Goal: Transaction & Acquisition: Book appointment/travel/reservation

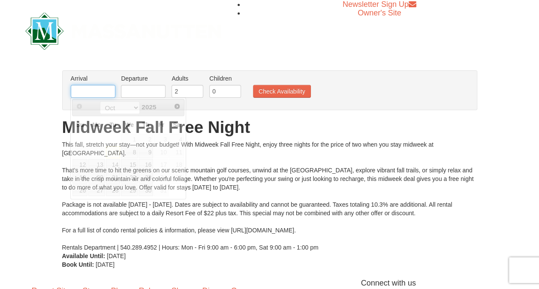
click at [92, 96] on input "text" at bounding box center [93, 91] width 45 height 13
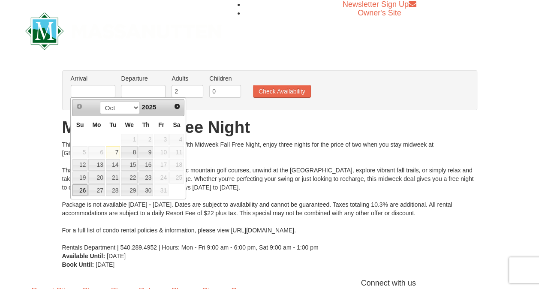
click at [81, 187] on link "26" at bounding box center [80, 191] width 15 height 12
type input "[DATE]"
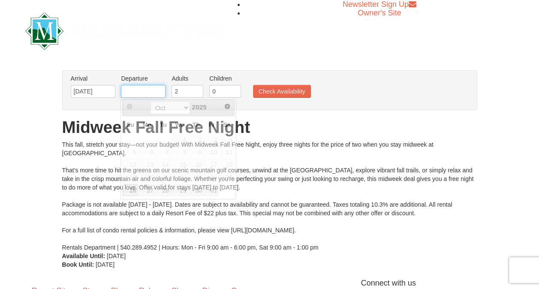
click at [146, 93] on input "text" at bounding box center [143, 91] width 45 height 13
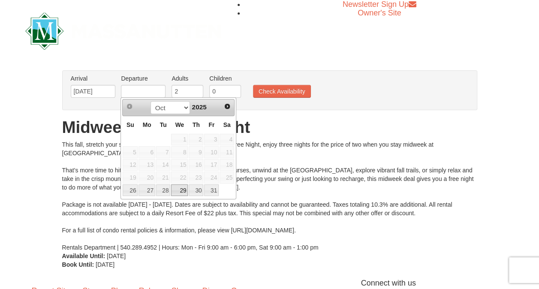
click at [180, 187] on link "29" at bounding box center [179, 191] width 17 height 12
type input "[DATE]"
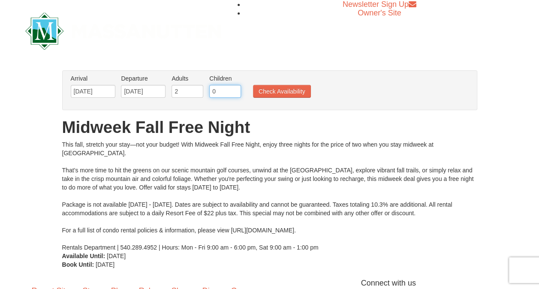
click at [224, 90] on input "0" at bounding box center [225, 91] width 32 height 13
click at [234, 88] on input "1" at bounding box center [225, 91] width 32 height 13
click at [234, 88] on input "2" at bounding box center [225, 91] width 32 height 13
type input "3"
click at [234, 88] on input "3" at bounding box center [225, 91] width 32 height 13
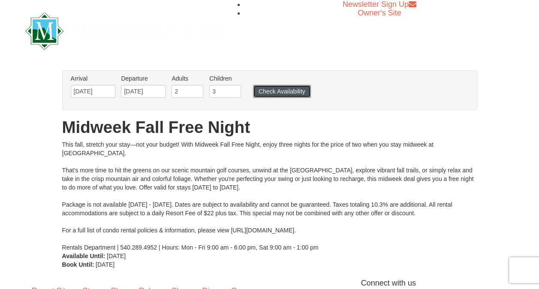
click at [257, 91] on button "Check Availability" at bounding box center [282, 91] width 58 height 13
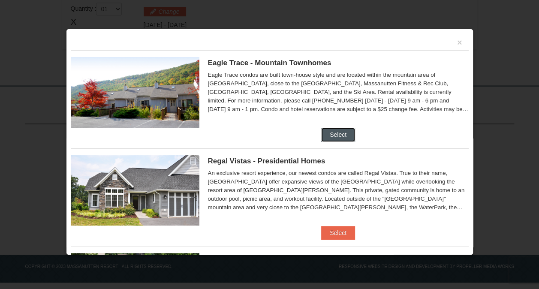
click at [333, 137] on button "Select" at bounding box center [338, 135] width 34 height 14
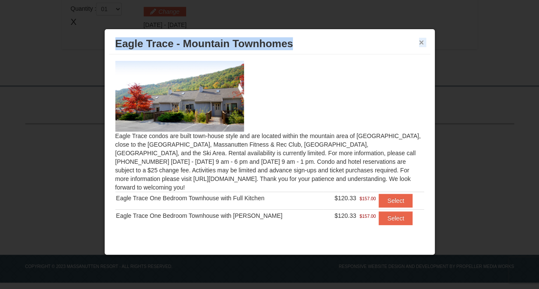
click at [421, 40] on div "× Eagle Trace - Mountain Townhomes" at bounding box center [270, 43] width 322 height 21
click at [421, 40] on button "×" at bounding box center [421, 42] width 5 height 9
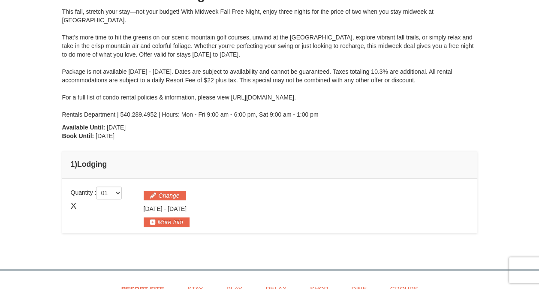
scroll to position [112, 0]
click at [169, 196] on button "Change" at bounding box center [165, 195] width 42 height 9
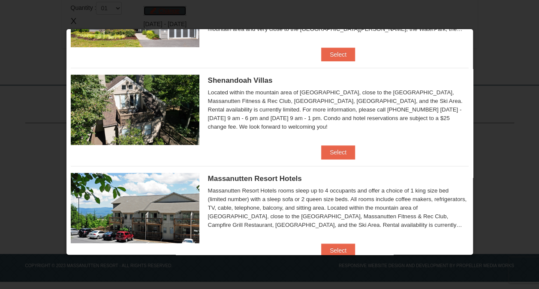
scroll to position [179, 0]
click at [336, 147] on button "Select" at bounding box center [338, 152] width 34 height 14
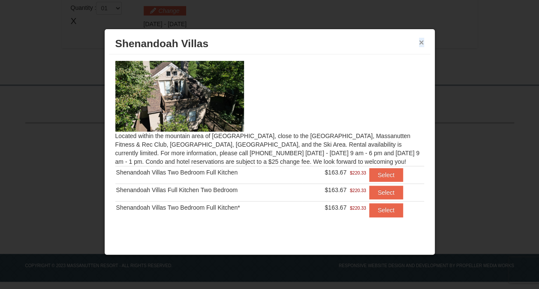
click at [422, 40] on button "×" at bounding box center [421, 42] width 5 height 9
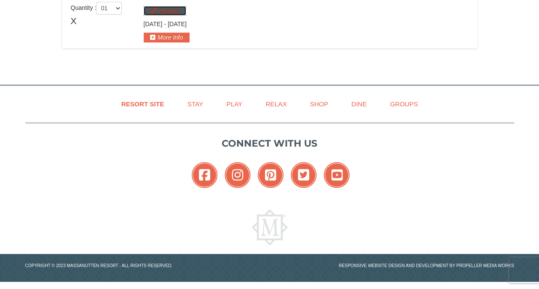
click at [159, 12] on button "Change" at bounding box center [165, 10] width 42 height 9
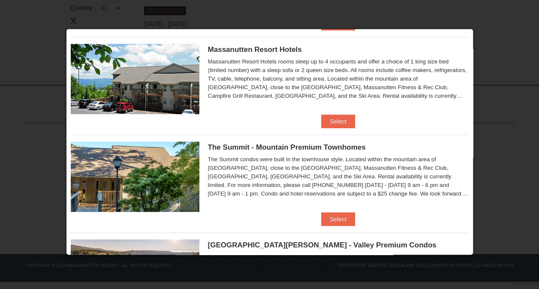
scroll to position [303, 0]
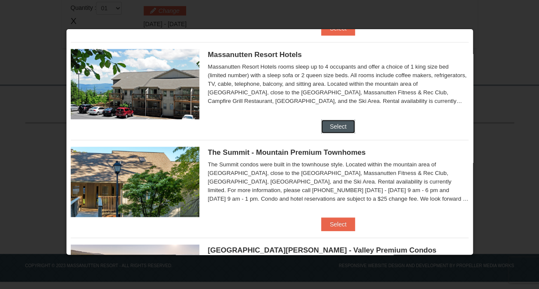
click at [341, 124] on button "Select" at bounding box center [338, 127] width 34 height 14
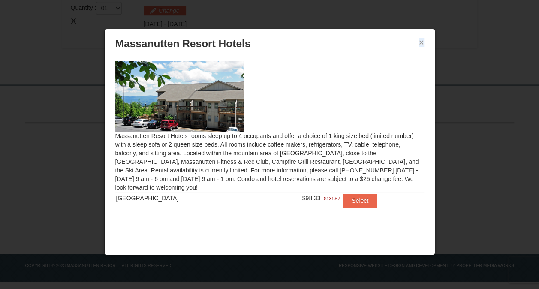
click at [420, 43] on button "×" at bounding box center [421, 42] width 5 height 9
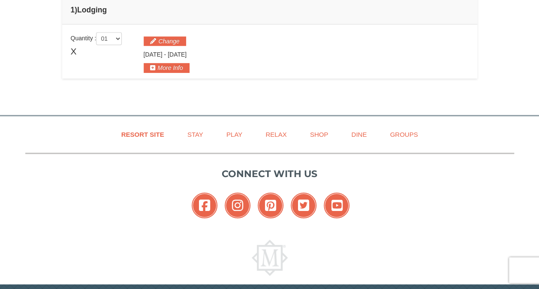
scroll to position [266, 0]
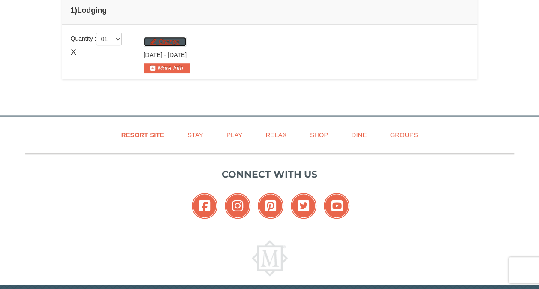
click at [175, 39] on button "Change" at bounding box center [165, 41] width 42 height 9
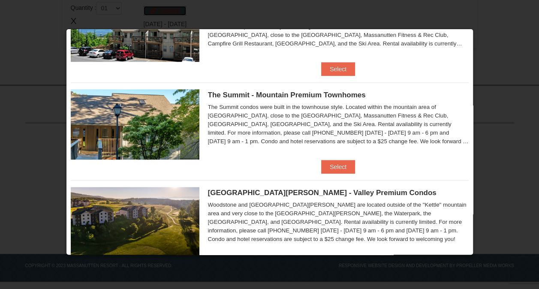
scroll to position [369, 0]
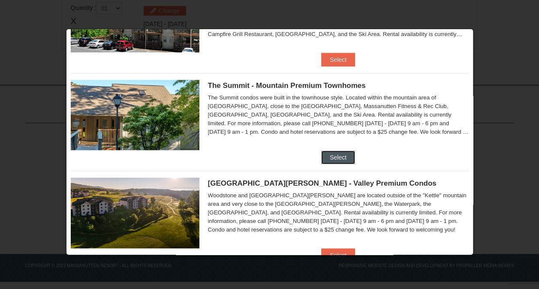
click at [333, 155] on button "Select" at bounding box center [338, 158] width 34 height 14
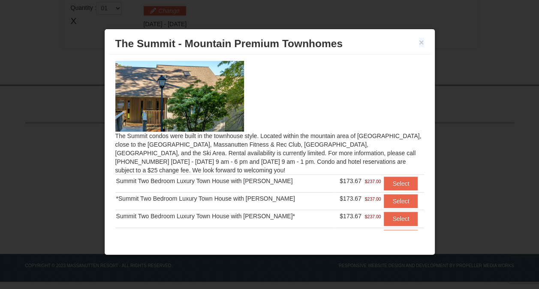
click at [209, 100] on img at bounding box center [179, 96] width 129 height 70
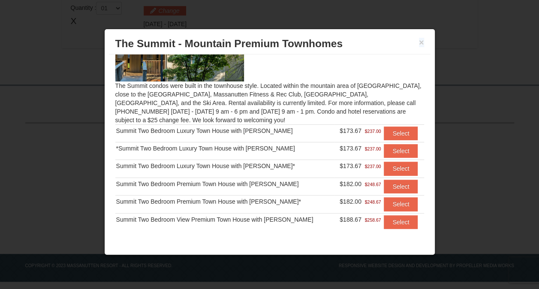
scroll to position [65, 0]
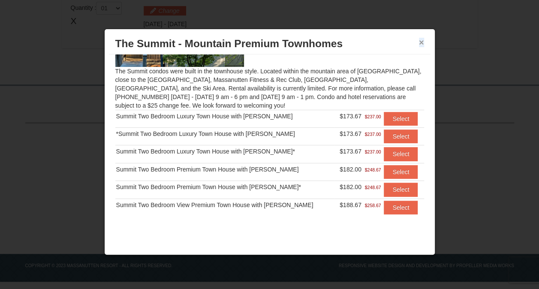
click at [420, 44] on button "×" at bounding box center [421, 42] width 5 height 9
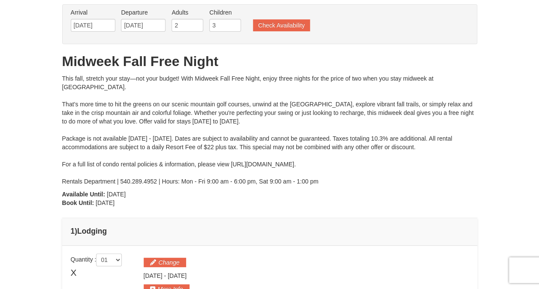
scroll to position [0, 0]
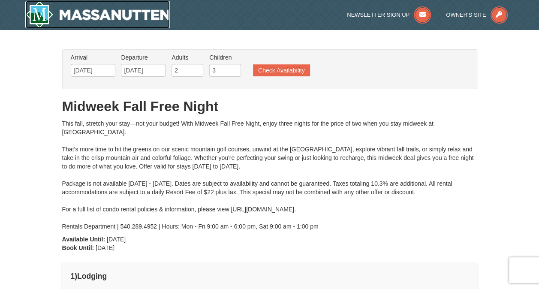
click at [103, 19] on img at bounding box center [97, 14] width 145 height 27
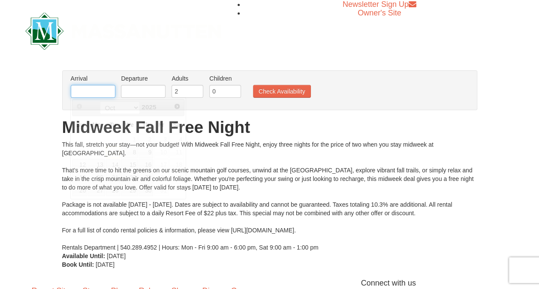
click at [98, 90] on input "text" at bounding box center [93, 91] width 45 height 13
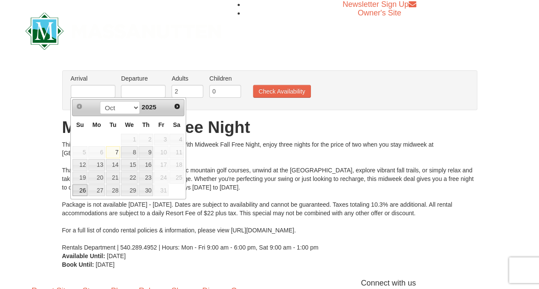
click at [82, 193] on link "26" at bounding box center [80, 191] width 15 height 12
type input "[DATE]"
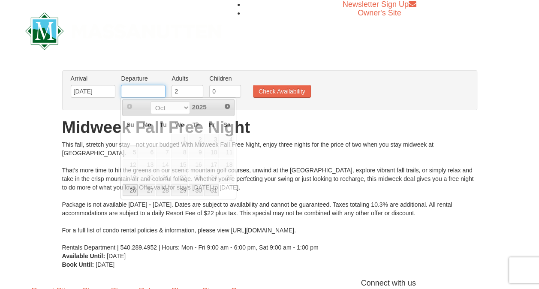
click at [142, 88] on input "text" at bounding box center [143, 91] width 45 height 13
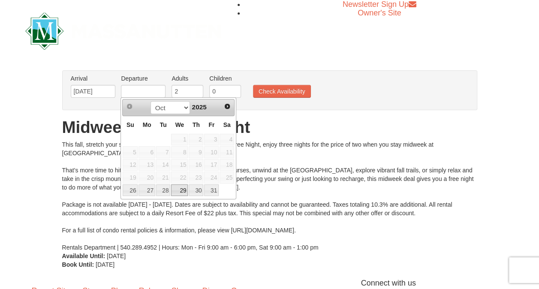
click at [181, 189] on link "29" at bounding box center [179, 191] width 17 height 12
type input "[DATE]"
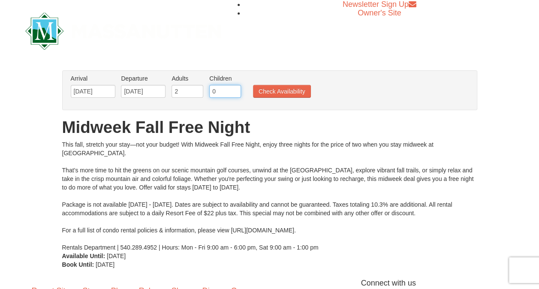
drag, startPoint x: 224, startPoint y: 94, endPoint x: 233, endPoint y: 88, distance: 10.0
click at [233, 88] on input "0" at bounding box center [225, 91] width 32 height 13
click at [233, 88] on input "1" at bounding box center [225, 91] width 32 height 13
click at [233, 88] on input "2" at bounding box center [225, 91] width 32 height 13
type input "3"
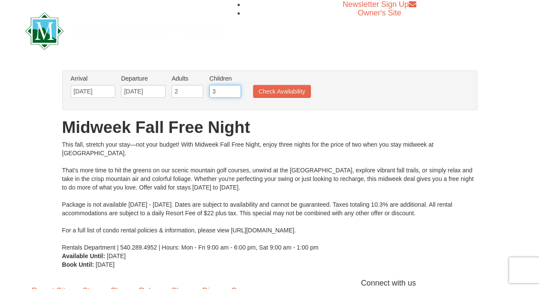
click at [233, 88] on input "3" at bounding box center [225, 91] width 32 height 13
click at [269, 97] on button "Check Availability" at bounding box center [282, 91] width 58 height 13
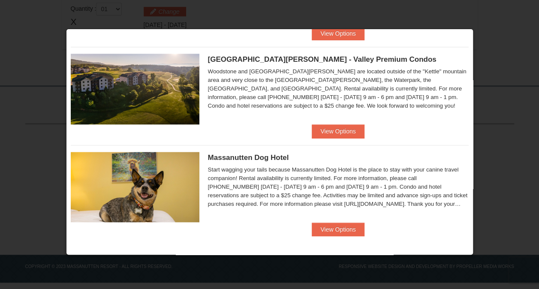
scroll to position [494, 0]
click at [327, 129] on button "View Options" at bounding box center [338, 131] width 52 height 14
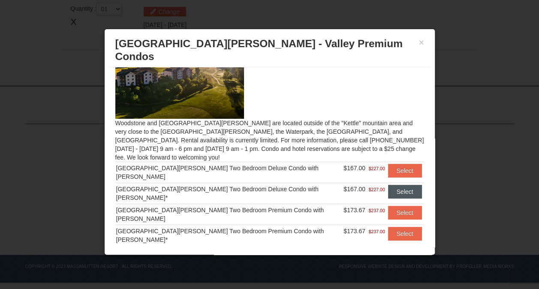
scroll to position [30, 0]
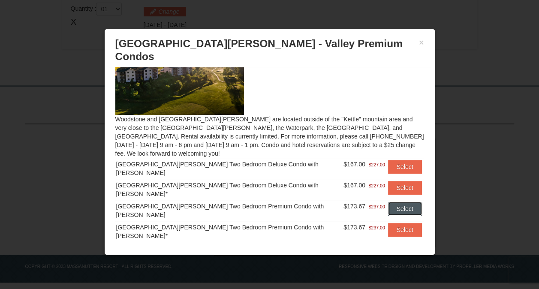
click at [388, 202] on button "Select" at bounding box center [405, 209] width 34 height 14
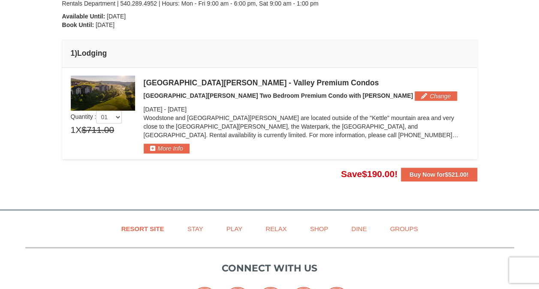
scroll to position [216, 0]
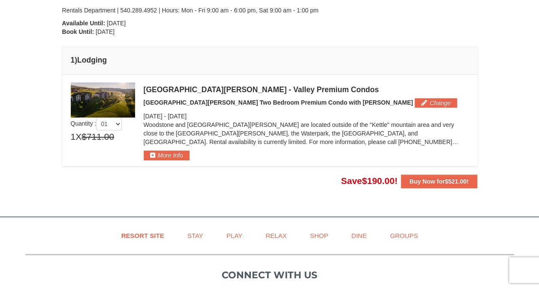
click at [117, 104] on img at bounding box center [103, 99] width 64 height 35
click at [167, 155] on button "More Info" at bounding box center [167, 155] width 46 height 9
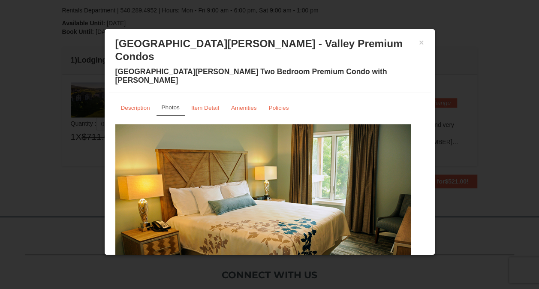
scroll to position [33, 0]
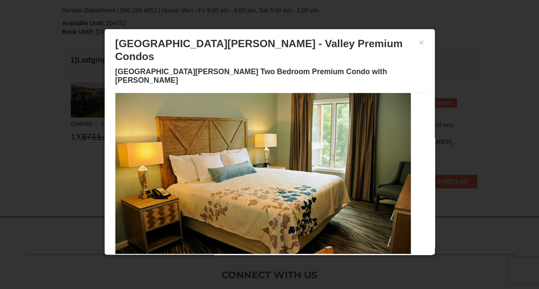
click at [211, 257] on span at bounding box center [213, 259] width 4 height 4
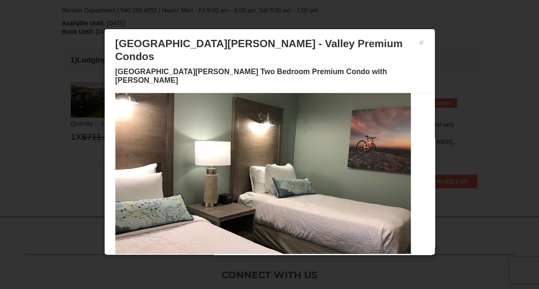
click at [221, 257] on span at bounding box center [223, 259] width 4 height 4
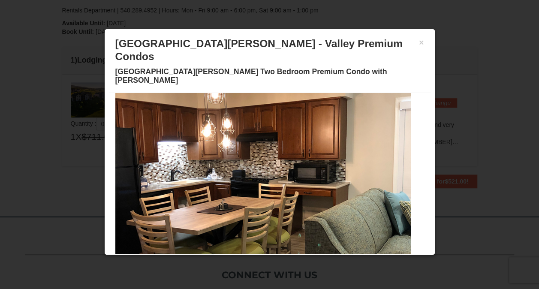
click at [230, 254] on button at bounding box center [234, 258] width 10 height 9
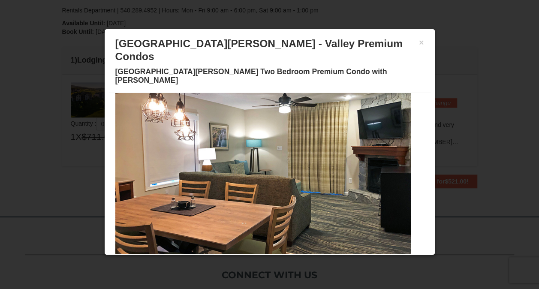
click at [239, 254] on button at bounding box center [244, 258] width 10 height 9
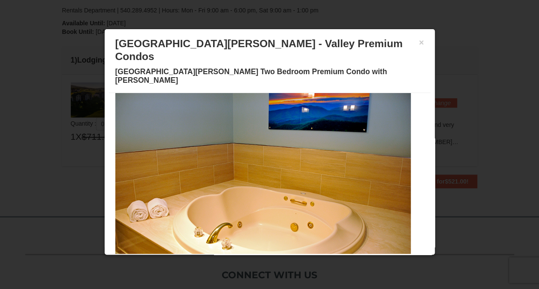
click at [252, 257] on span at bounding box center [254, 259] width 4 height 4
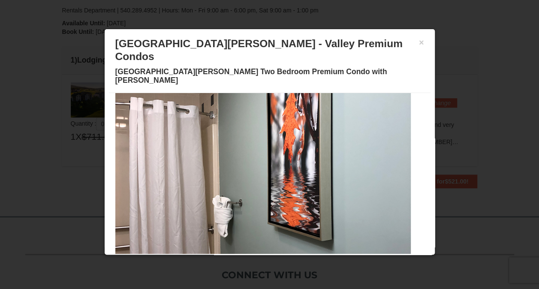
click at [263, 257] on span at bounding box center [265, 259] width 4 height 4
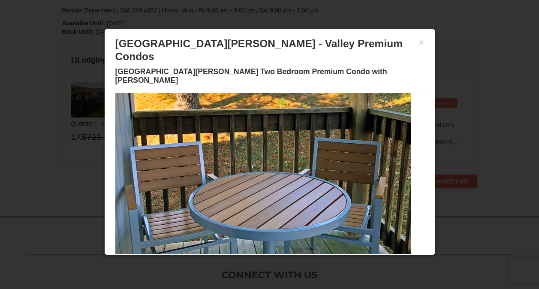
click at [271, 254] on button at bounding box center [275, 258] width 10 height 9
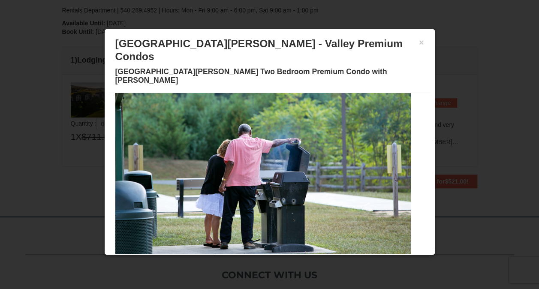
click at [283, 257] on span at bounding box center [285, 259] width 4 height 4
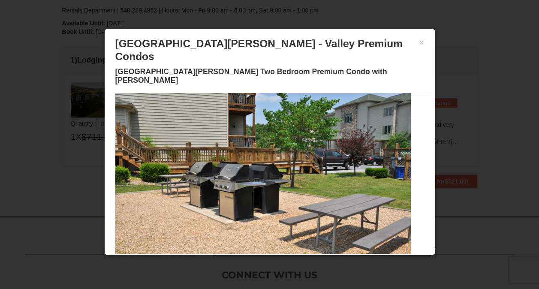
click at [292, 254] on button at bounding box center [296, 258] width 10 height 9
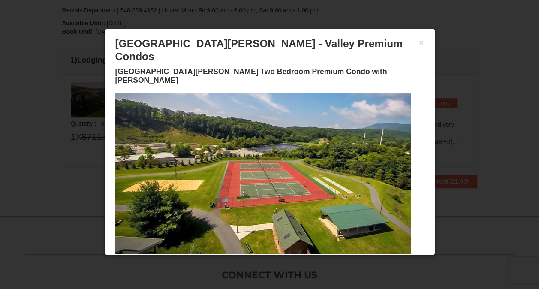
click at [304, 257] on span at bounding box center [306, 259] width 4 height 4
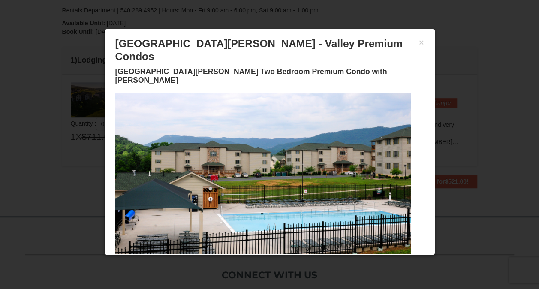
click at [314, 257] on span at bounding box center [316, 259] width 4 height 4
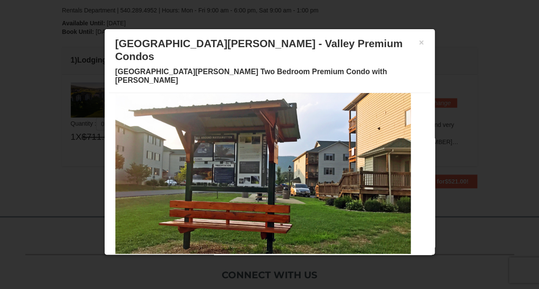
click at [324, 257] on span at bounding box center [326, 259] width 4 height 4
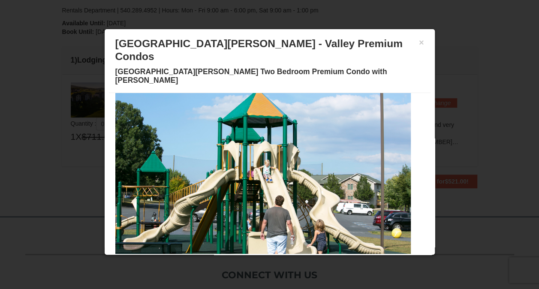
click at [335, 257] on span at bounding box center [337, 259] width 4 height 4
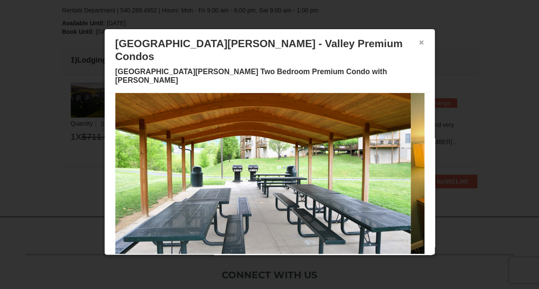
click at [419, 40] on button "×" at bounding box center [421, 42] width 5 height 9
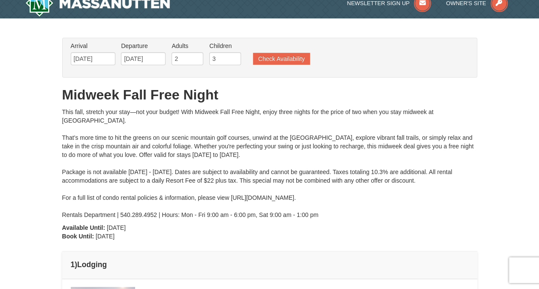
scroll to position [0, 0]
